Goal: Download file/media

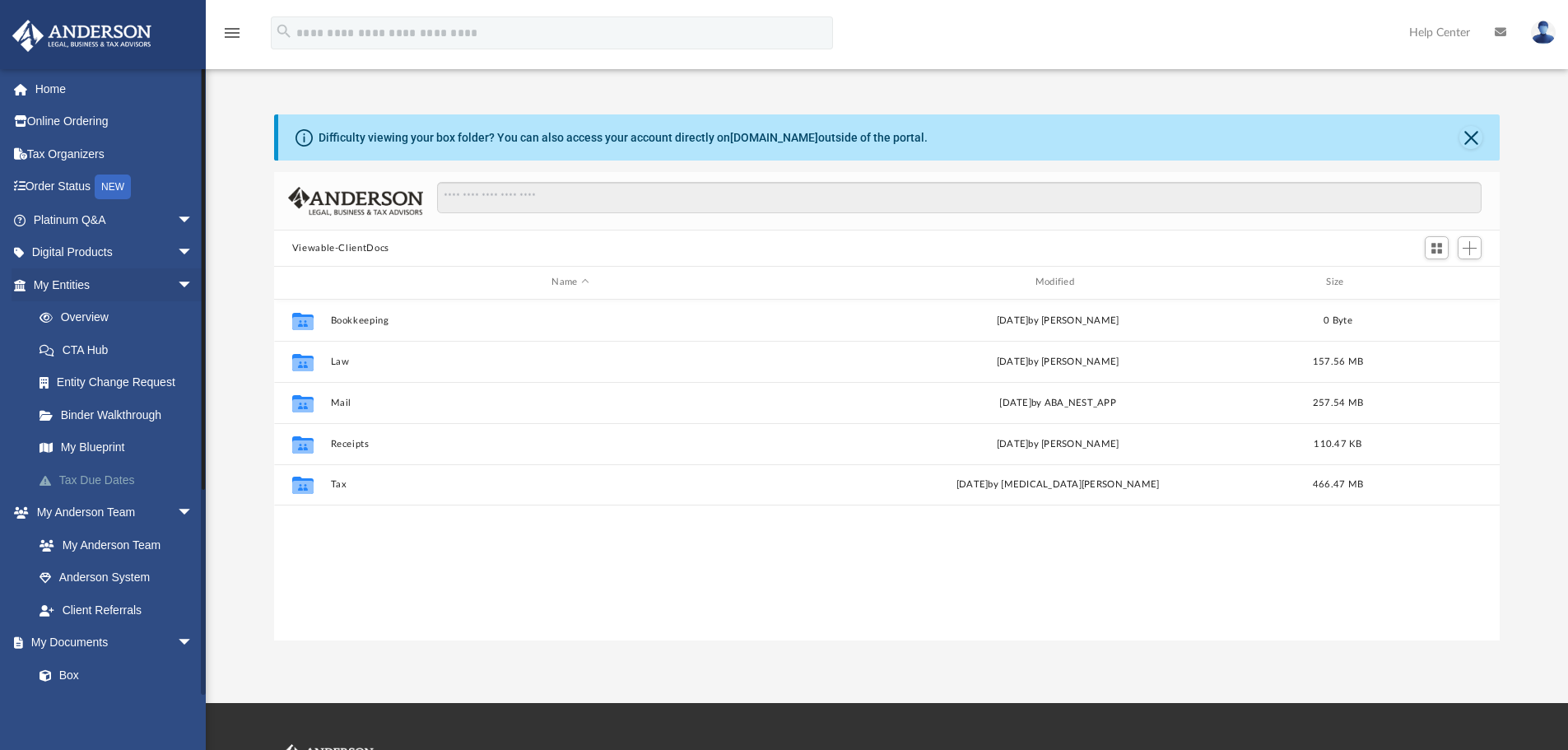
scroll to position [362, 1214]
click at [87, 482] on link "Tax Due Dates" at bounding box center [120, 479] width 195 height 33
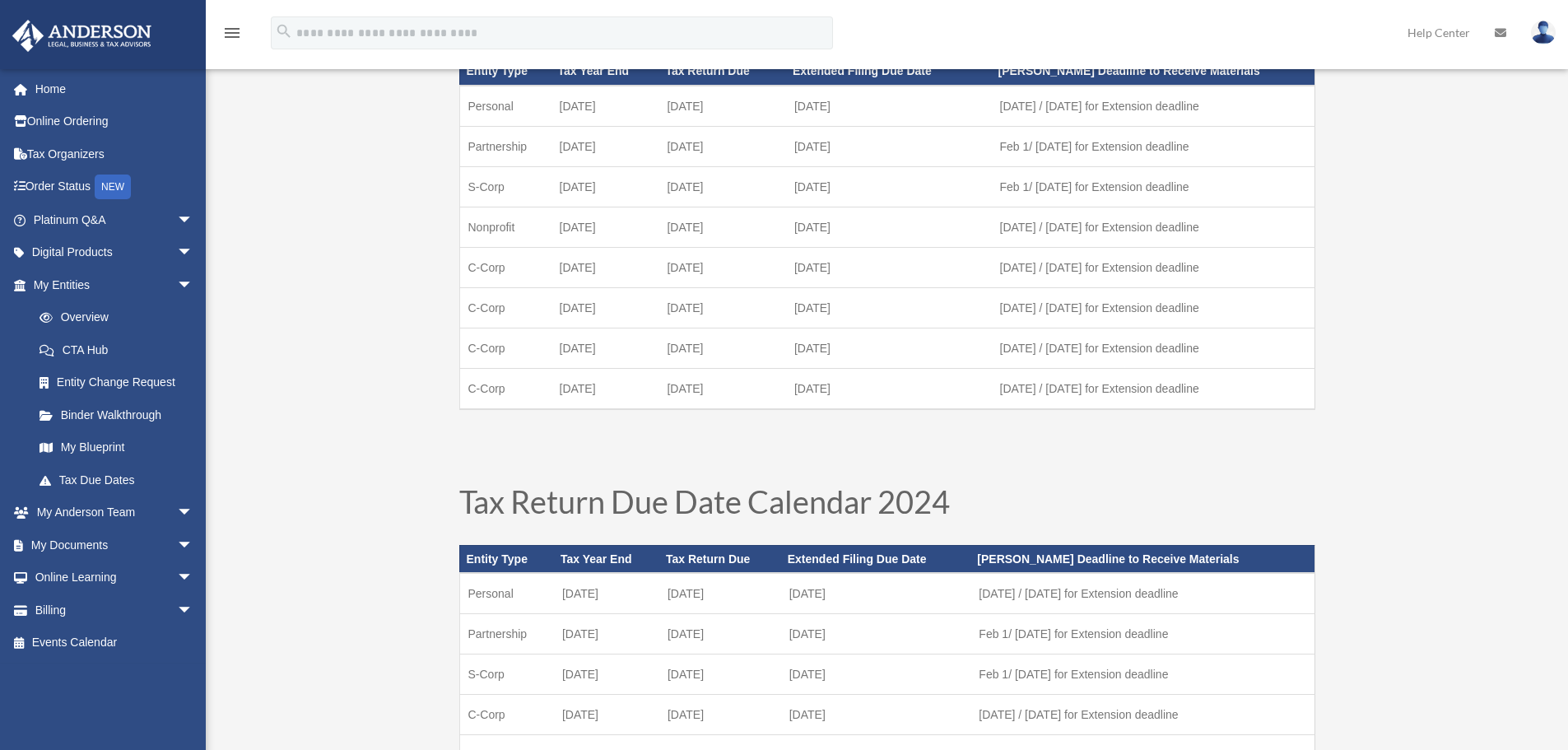
scroll to position [411, 0]
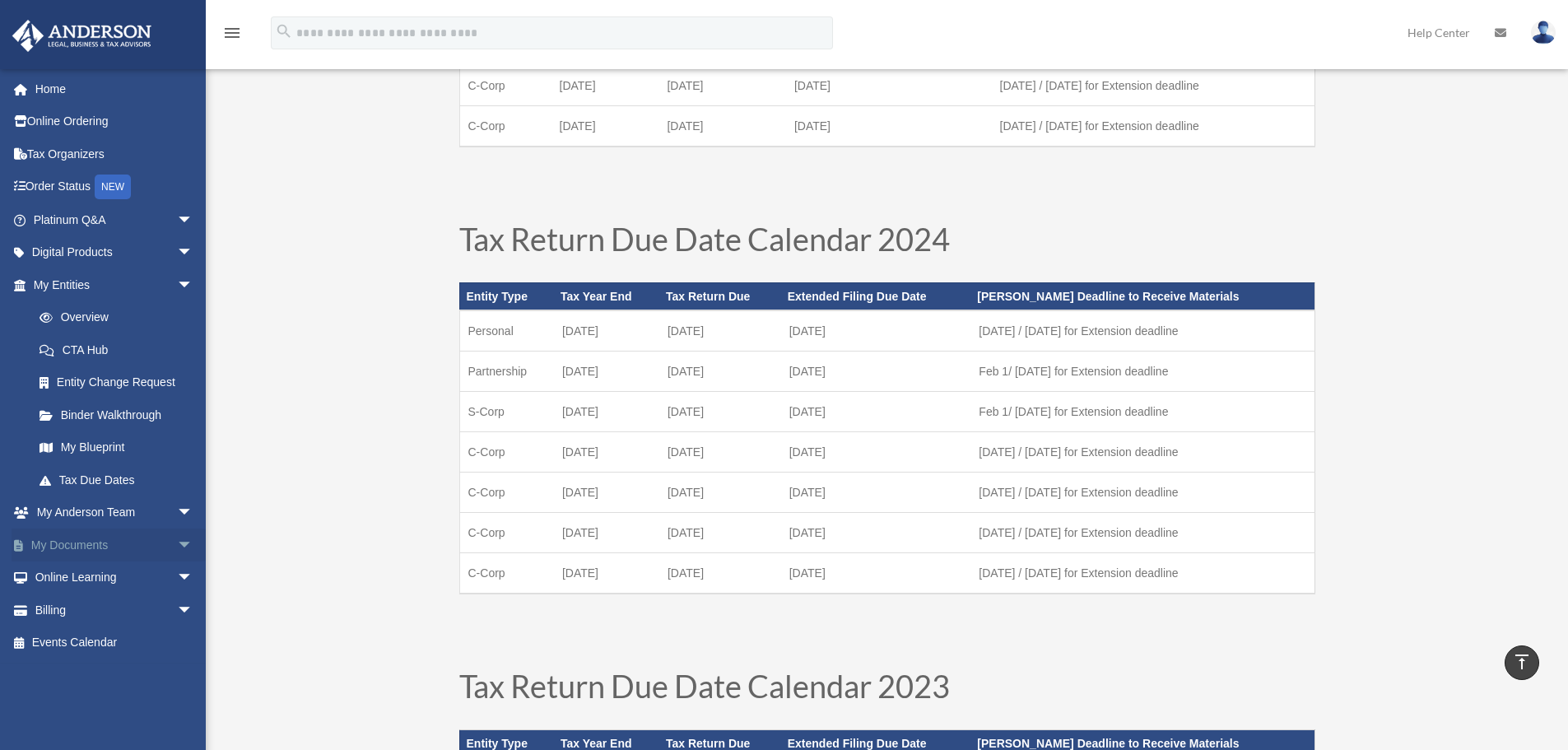
click at [177, 545] on span "arrow_drop_down" at bounding box center [193, 546] width 33 height 34
click at [79, 583] on link "Box" at bounding box center [120, 577] width 195 height 33
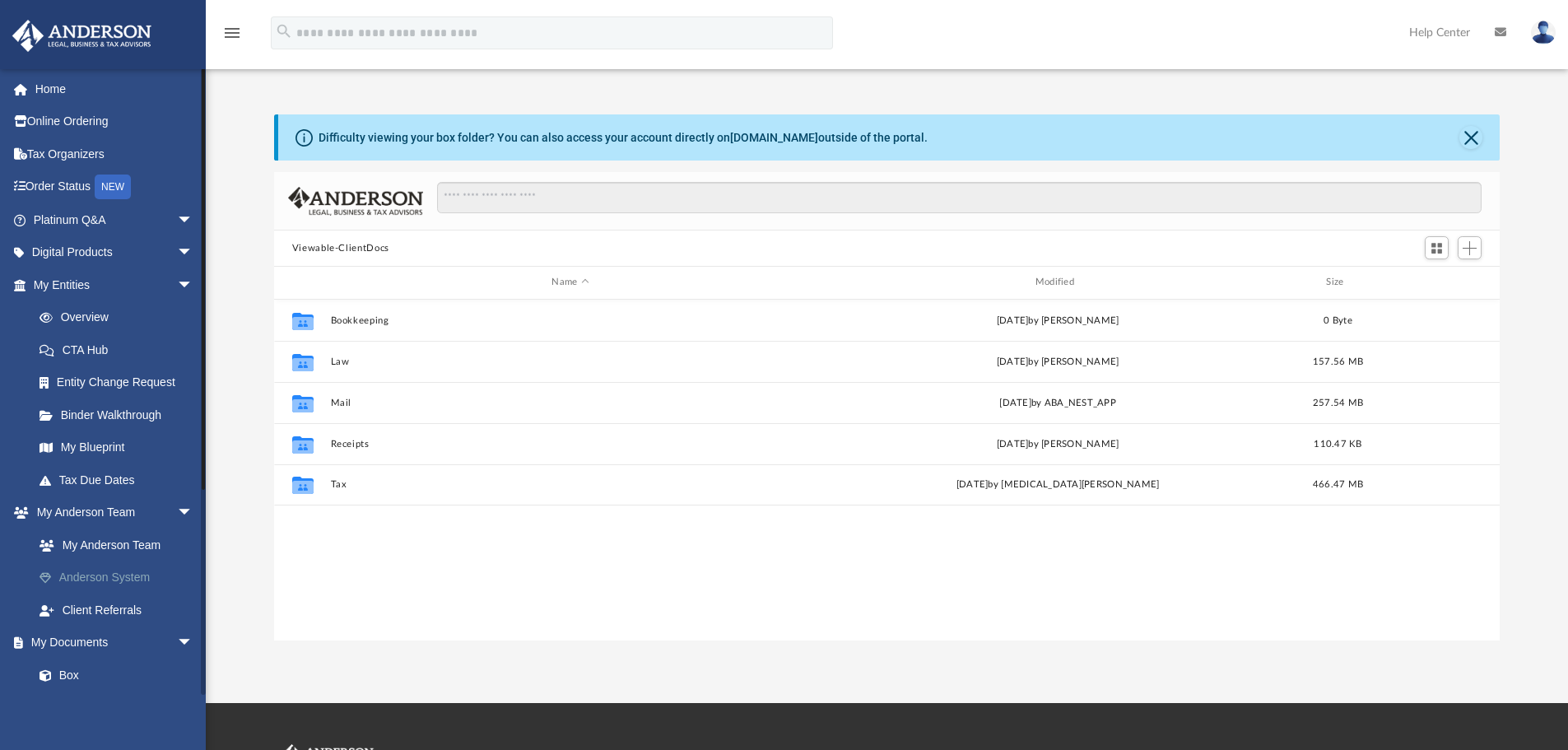
scroll to position [362, 1214]
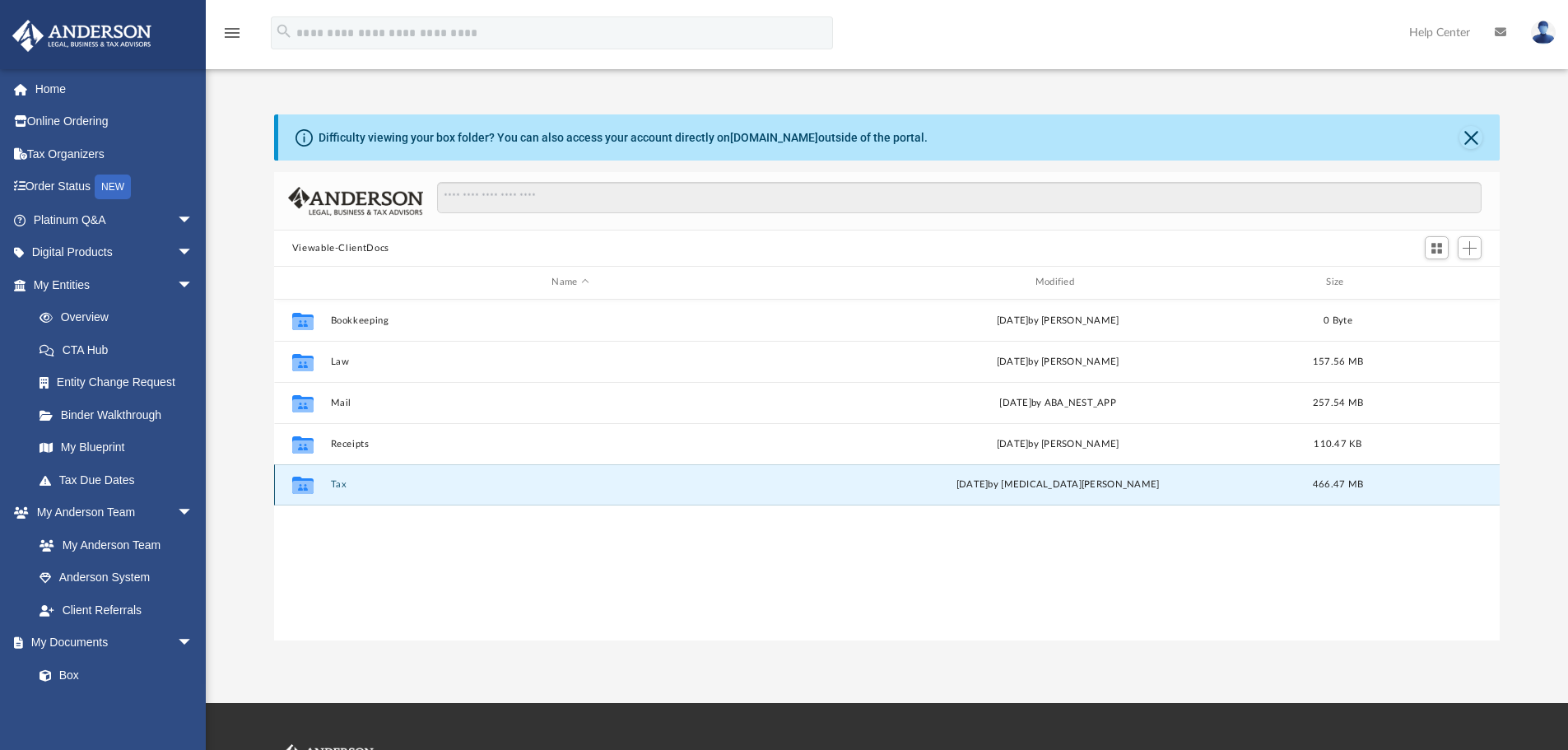
click at [339, 487] on button "Tax" at bounding box center [570, 484] width 480 height 10
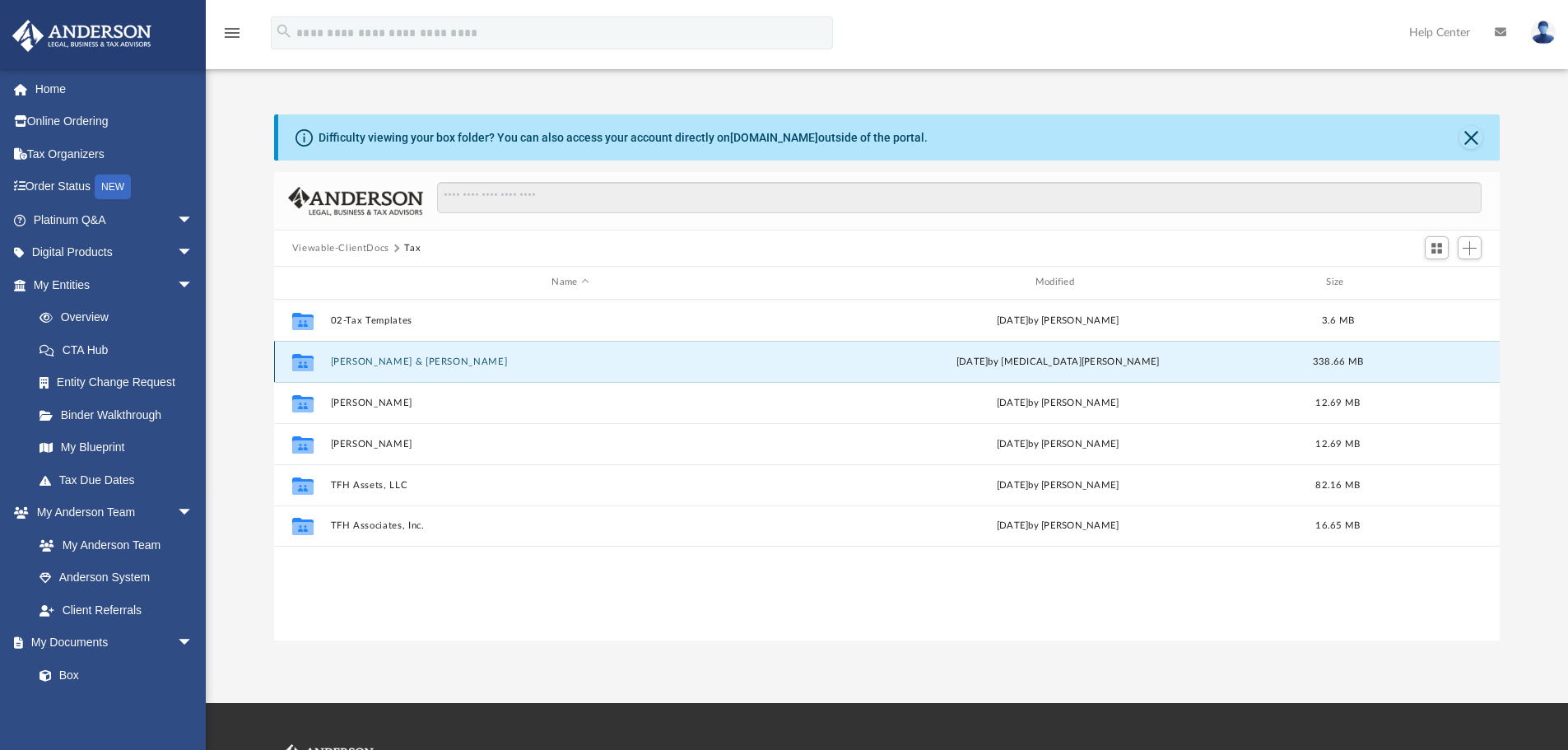
click at [417, 362] on button "[PERSON_NAME] & [PERSON_NAME]" at bounding box center [570, 361] width 480 height 10
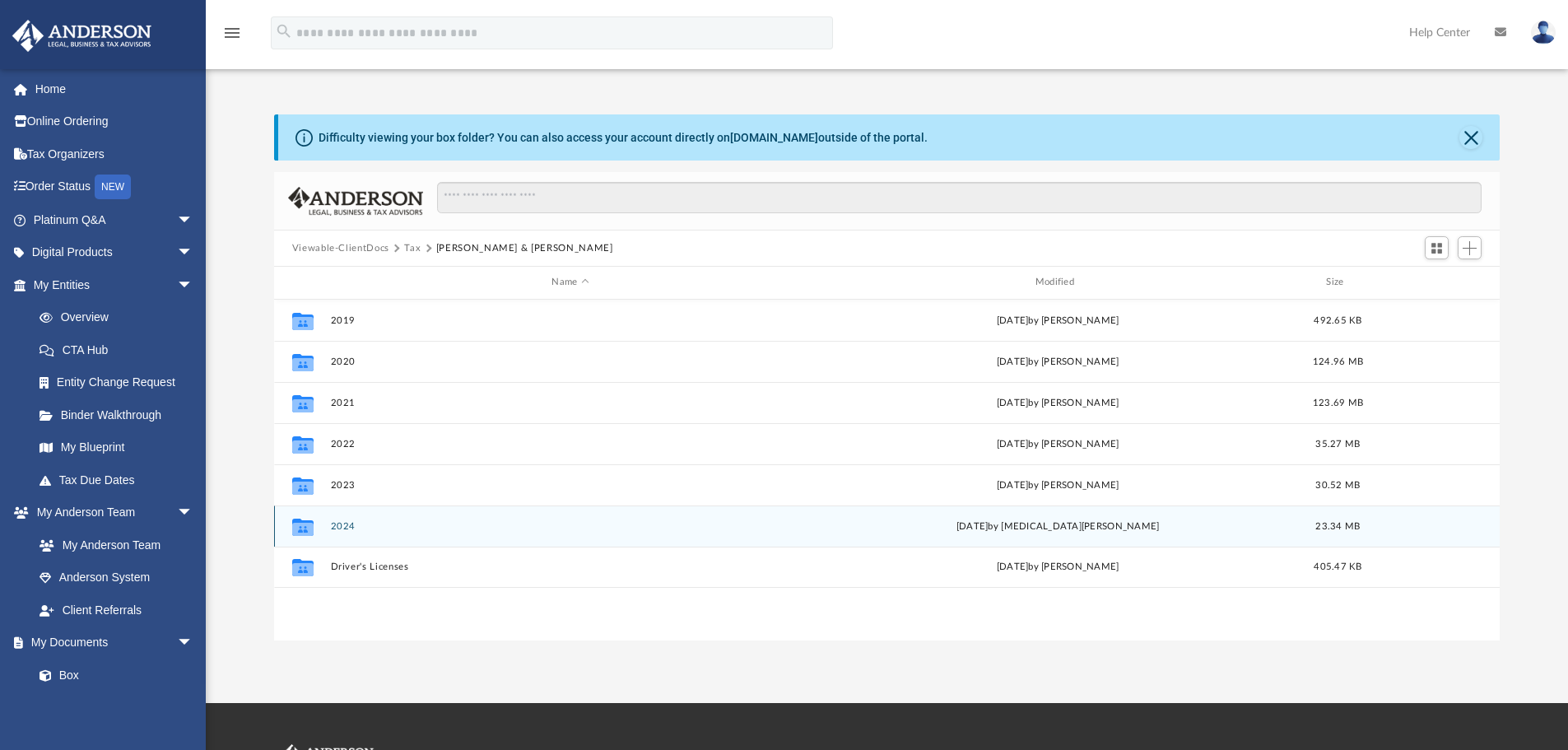
click at [342, 528] on button "2024" at bounding box center [570, 526] width 480 height 10
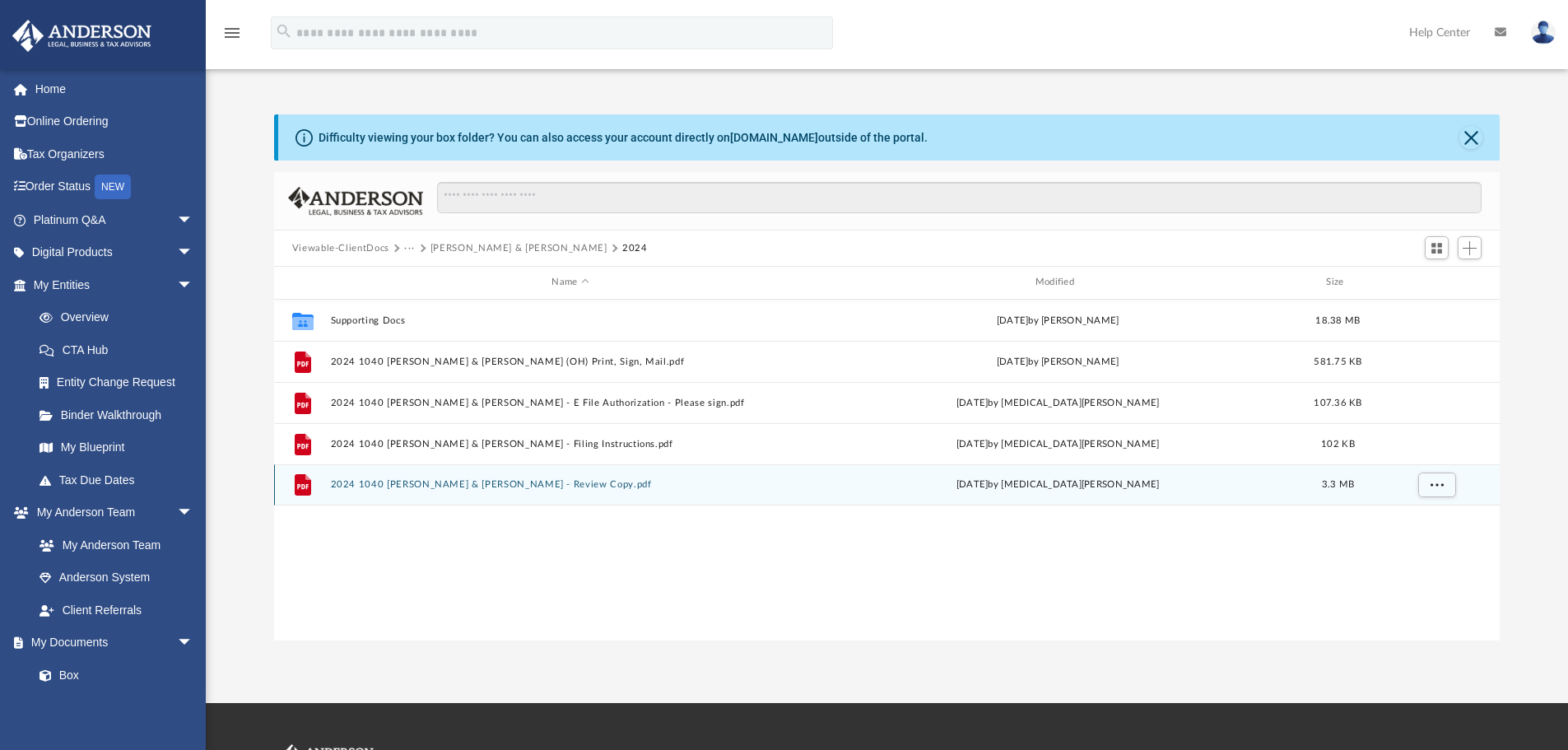
click at [488, 483] on button "2024 1040 [PERSON_NAME] & [PERSON_NAME] - Review Copy.pdf" at bounding box center [570, 484] width 480 height 10
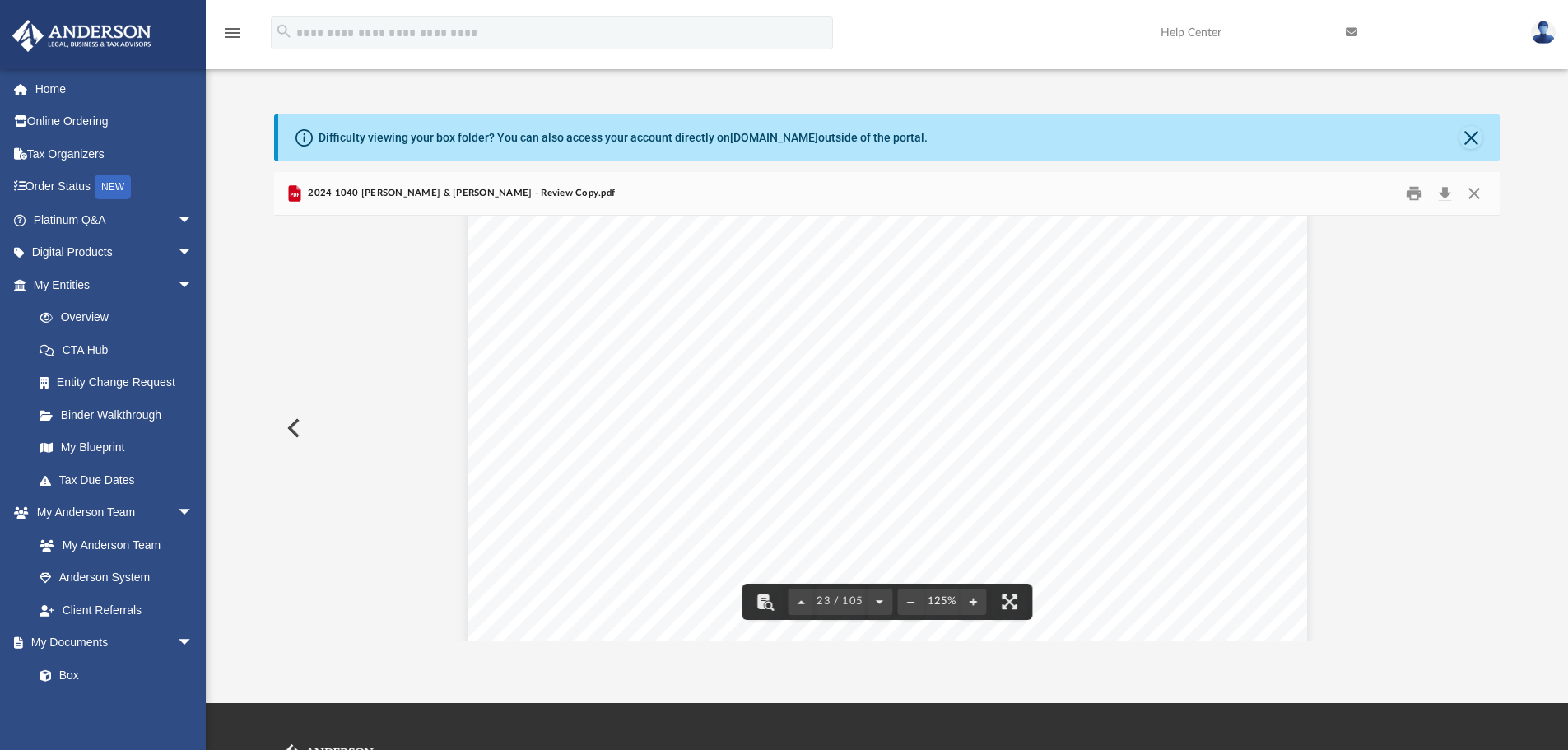
scroll to position [24653, 0]
click at [1444, 192] on button "Download" at bounding box center [1445, 193] width 30 height 25
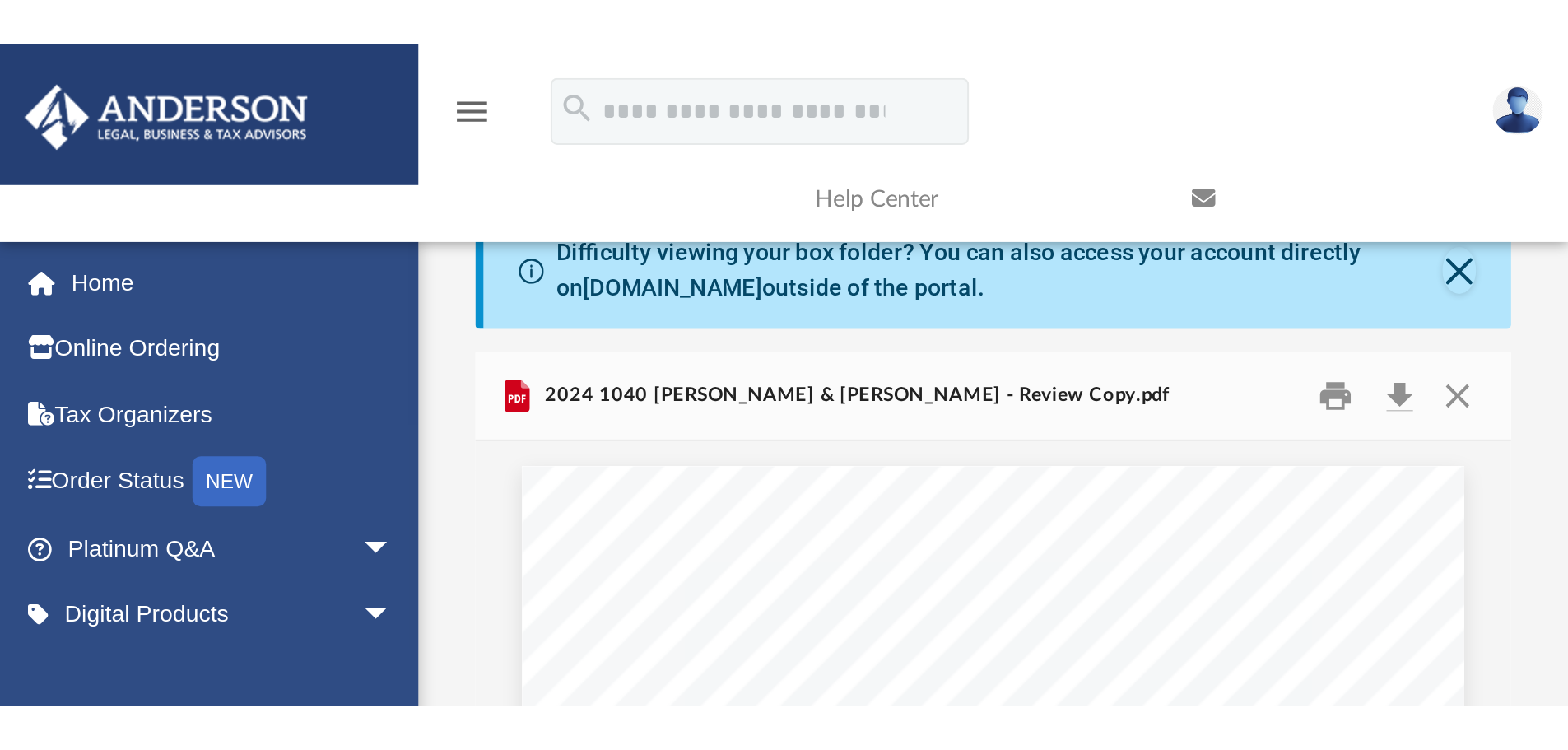
scroll to position [362, 1214]
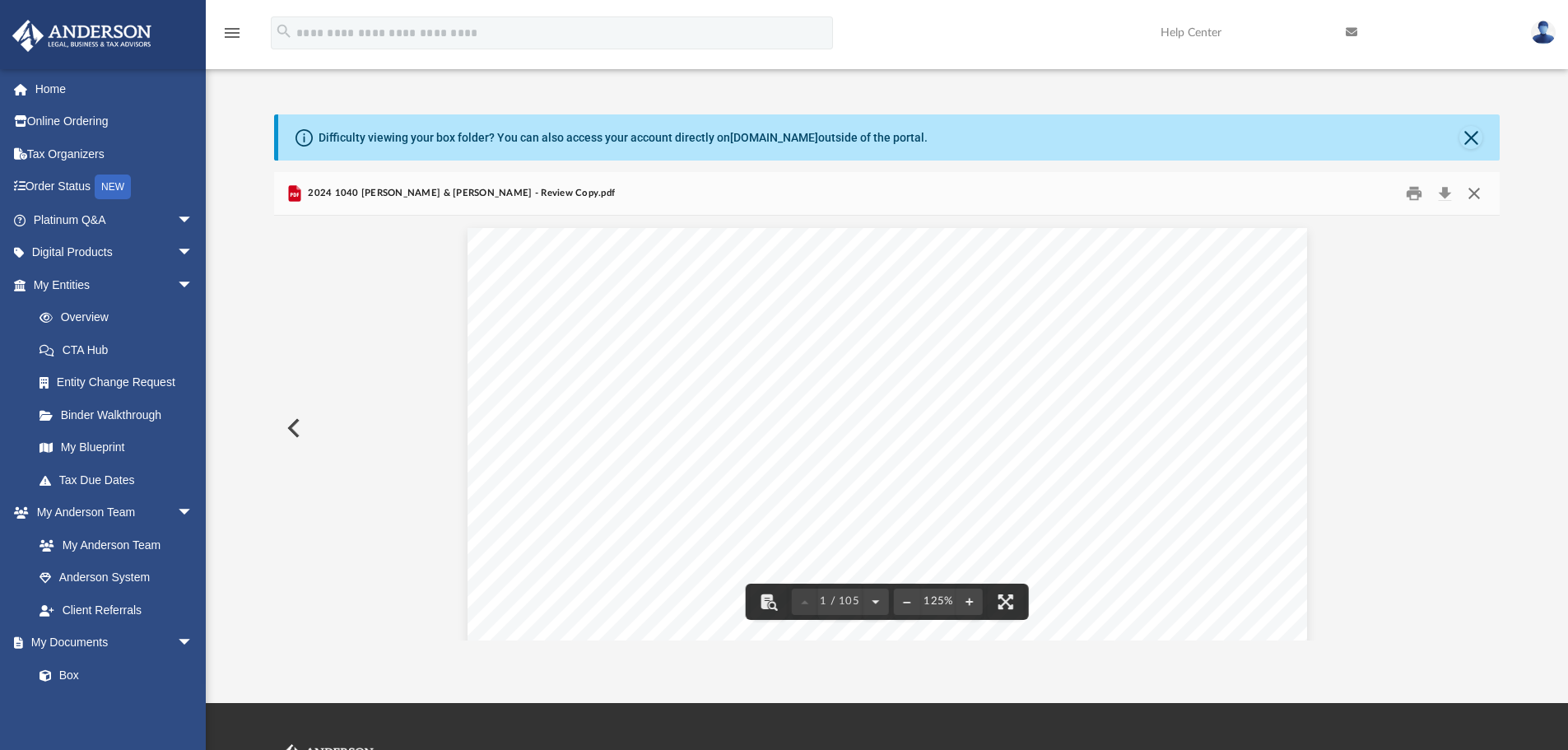
click at [1469, 190] on button "Close" at bounding box center [1475, 193] width 30 height 25
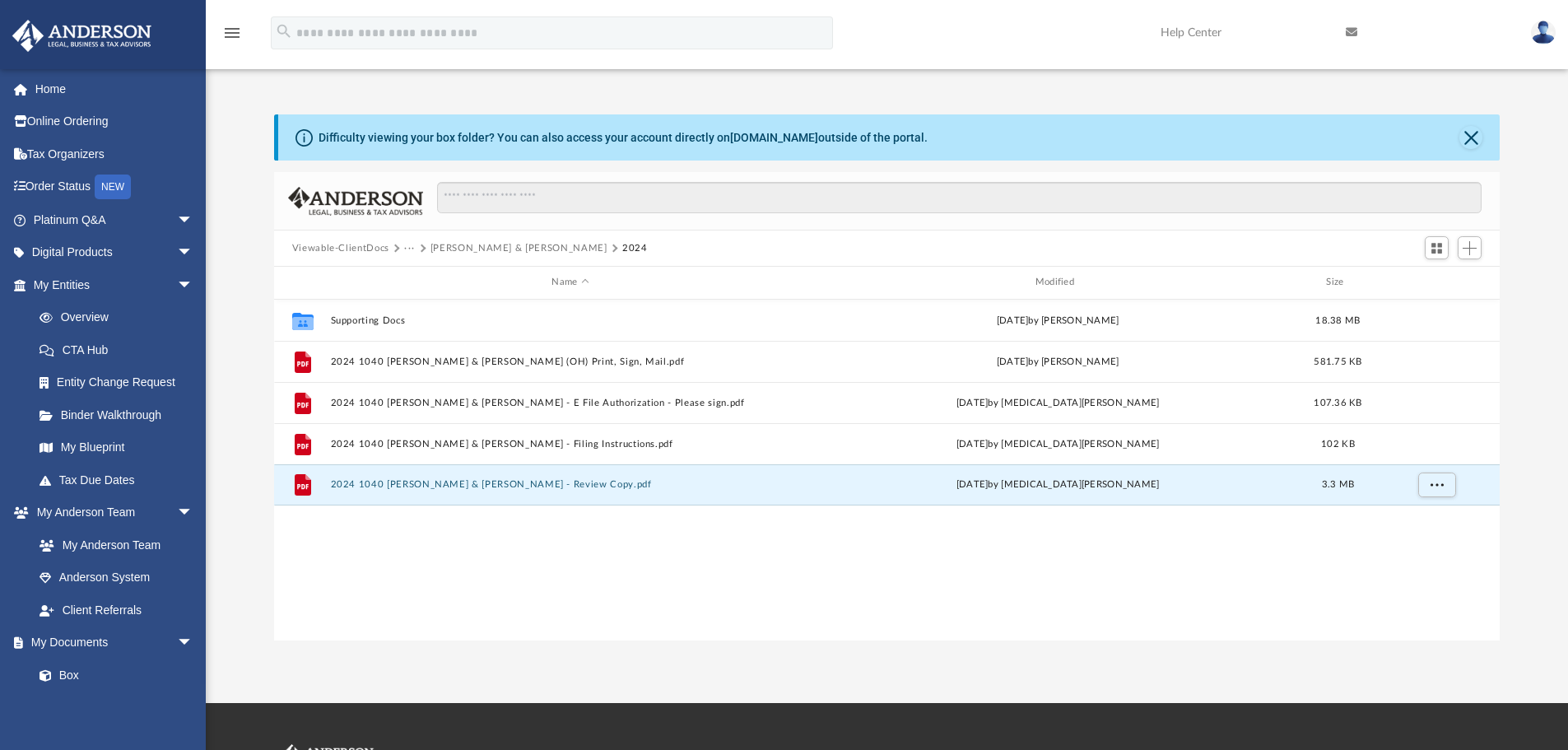
click at [545, 246] on button "[PERSON_NAME] & [PERSON_NAME]" at bounding box center [520, 249] width 177 height 15
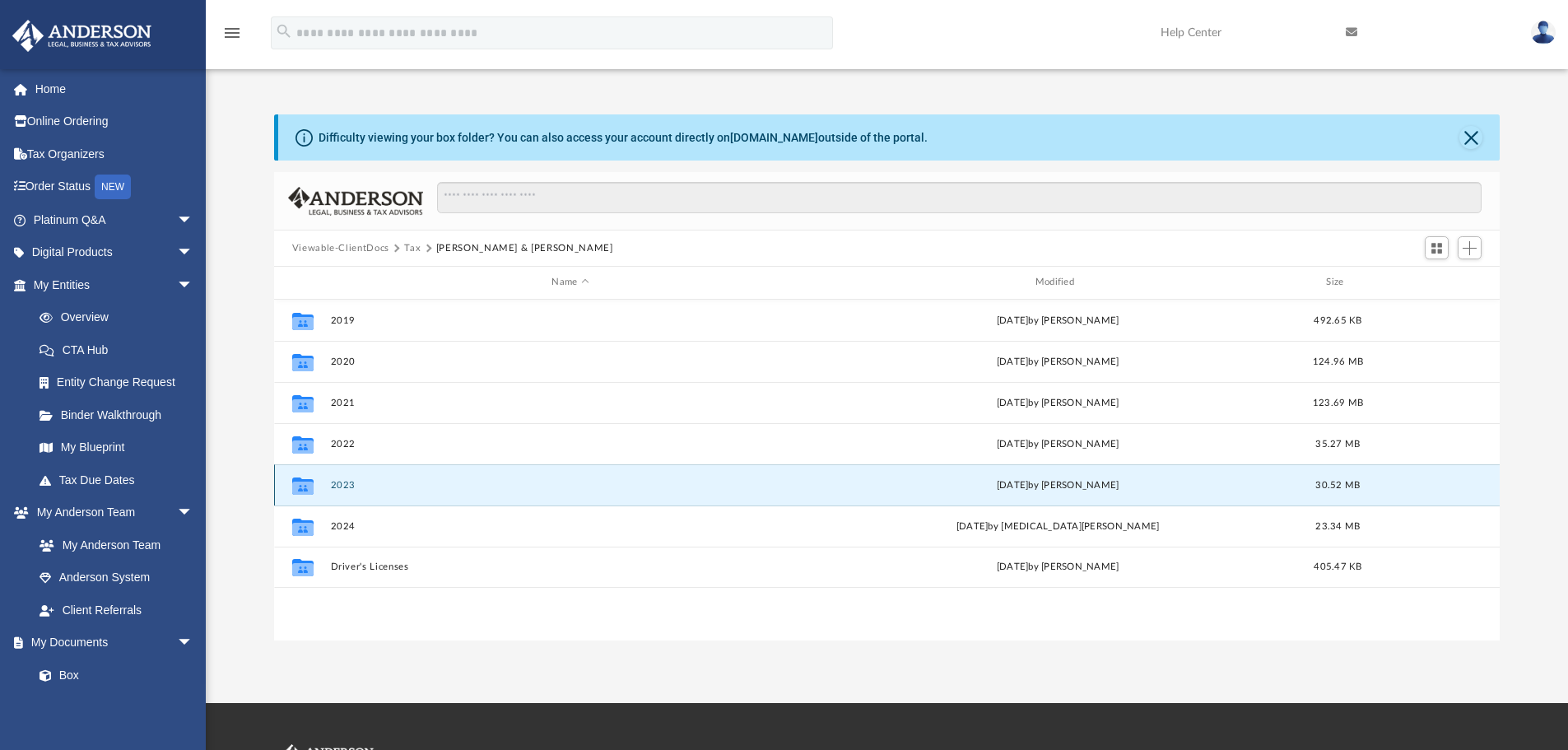
click at [350, 487] on button "2023" at bounding box center [570, 485] width 480 height 10
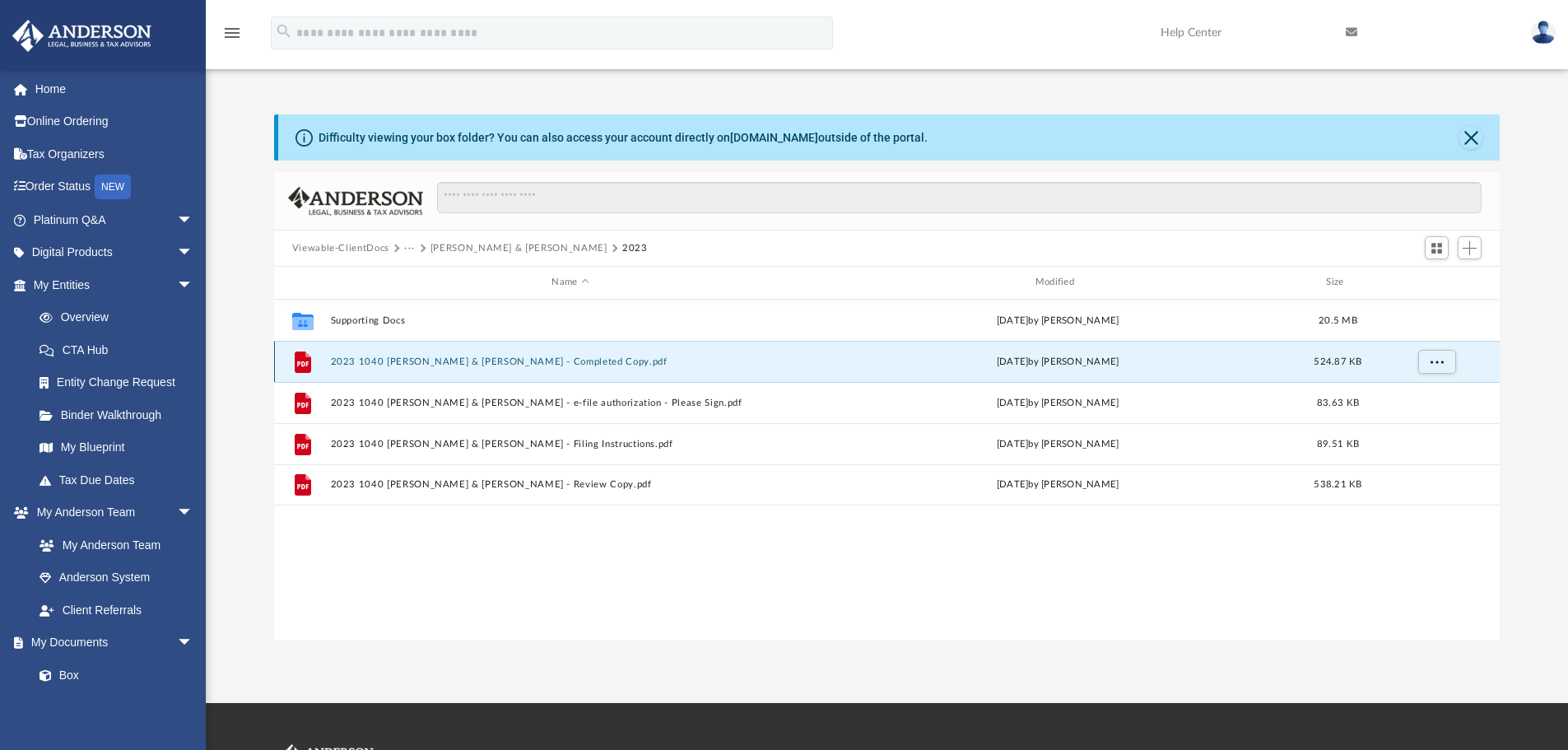
click at [495, 362] on button "2023 1040 [PERSON_NAME] & [PERSON_NAME] - Completed Copy.pdf" at bounding box center [570, 361] width 480 height 10
